Goal: Obtain resource: Obtain resource

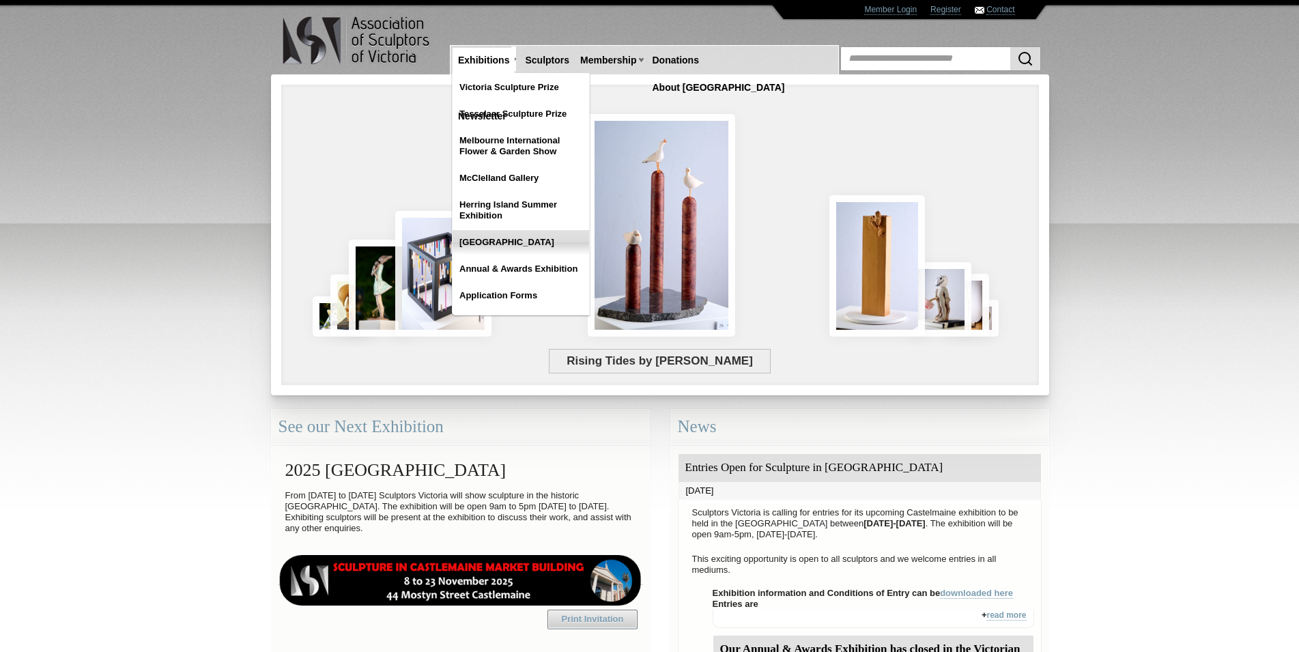
click at [521, 241] on link "[GEOGRAPHIC_DATA]" at bounding box center [520, 242] width 136 height 25
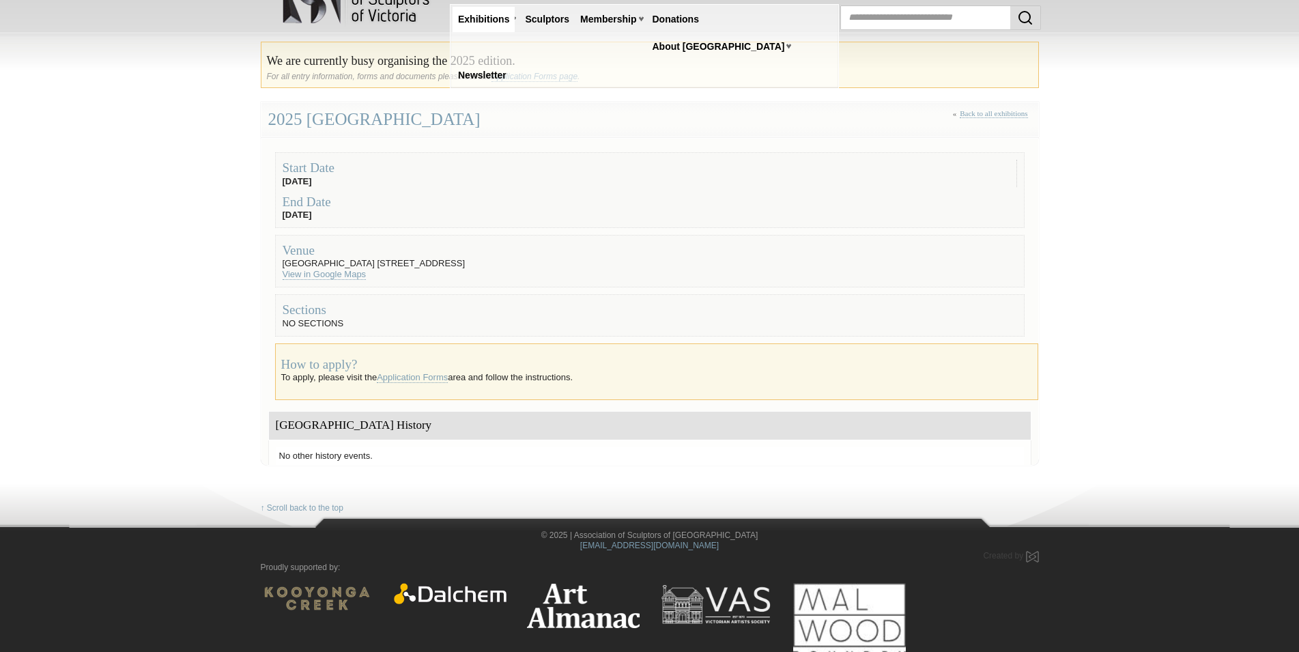
scroll to position [49, 0]
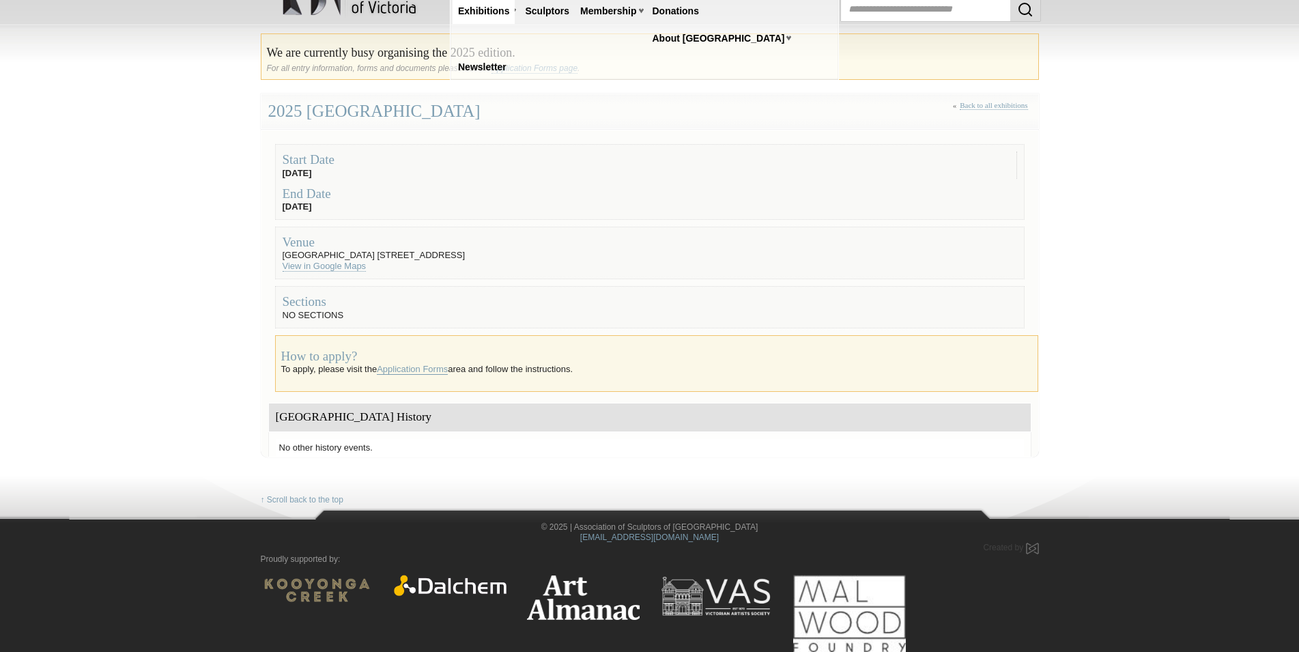
click at [433, 367] on link "Application Forms" at bounding box center [412, 369] width 71 height 11
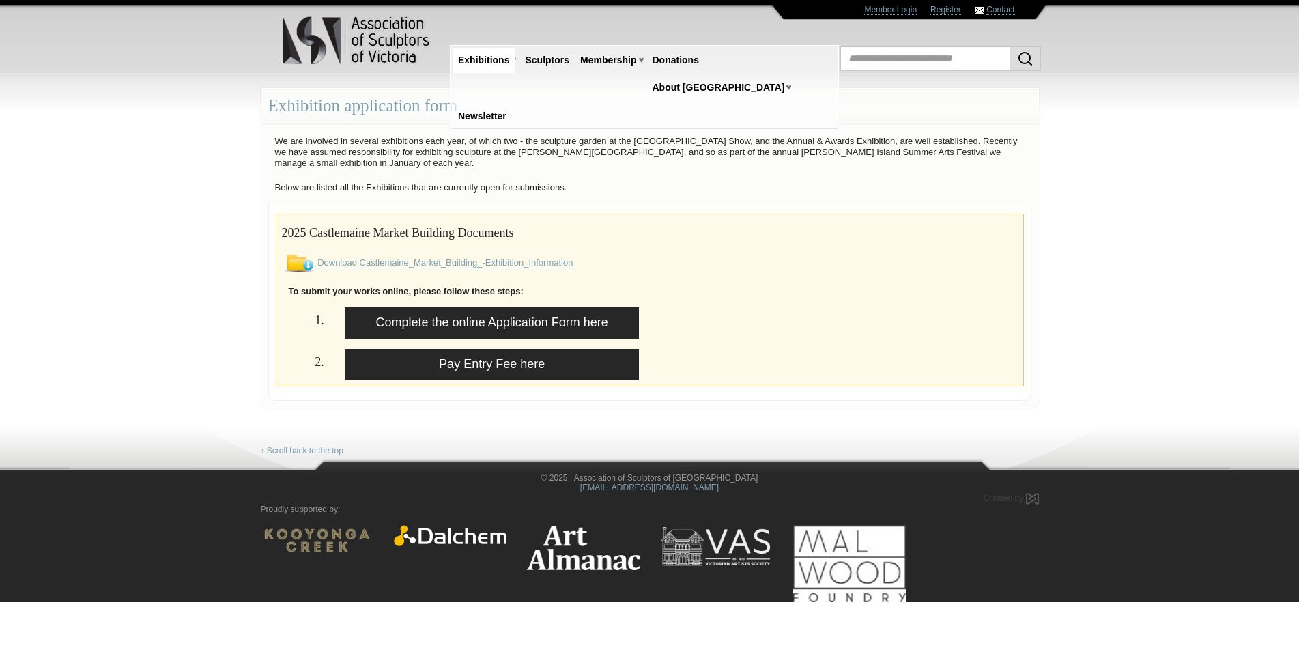
click at [537, 260] on link "Download Castlemaine_Market_Building_-Exhibition_Information" at bounding box center [444, 262] width 255 height 11
